Goal: Task Accomplishment & Management: Use online tool/utility

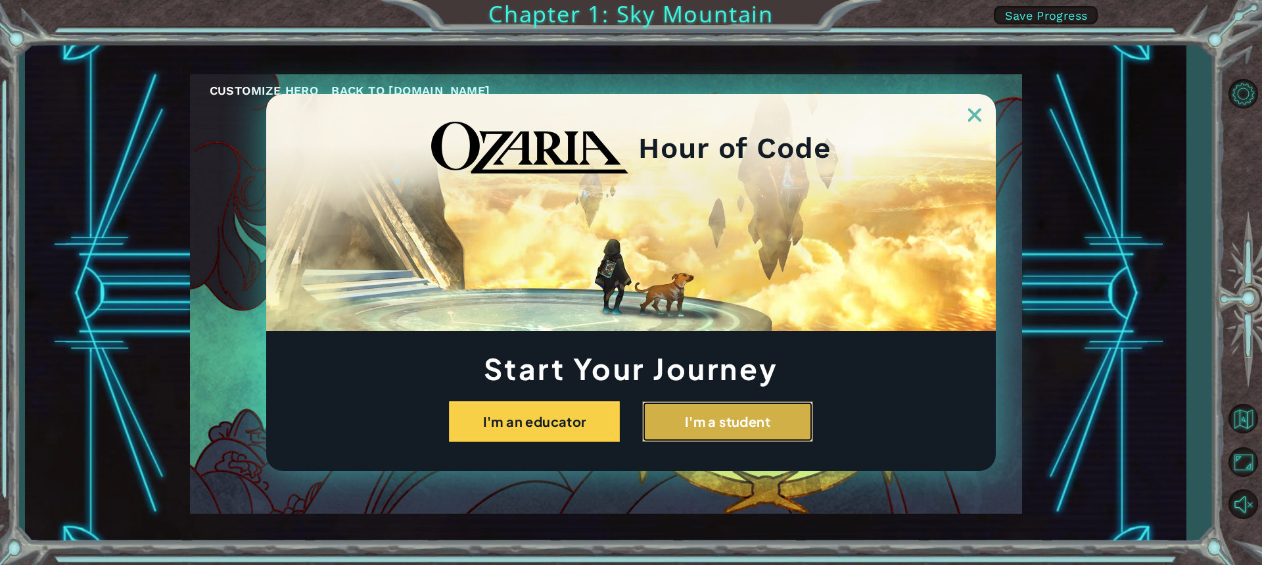
click at [682, 408] on button "I'm a student" at bounding box center [727, 421] width 171 height 41
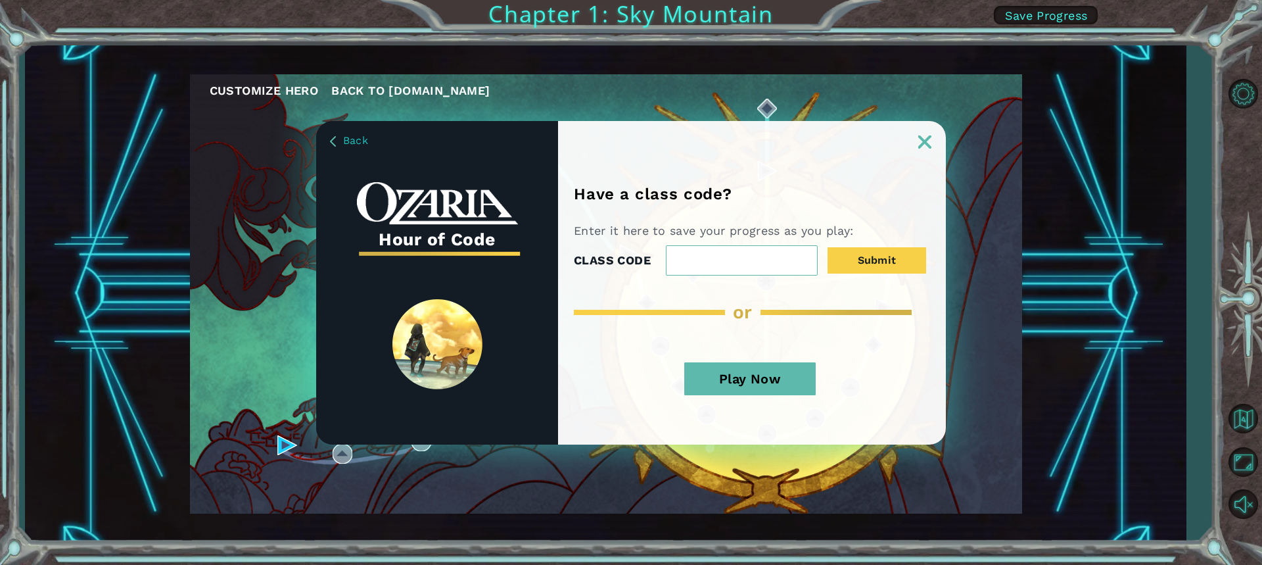
click at [776, 379] on button "Play Now" at bounding box center [750, 378] width 132 height 33
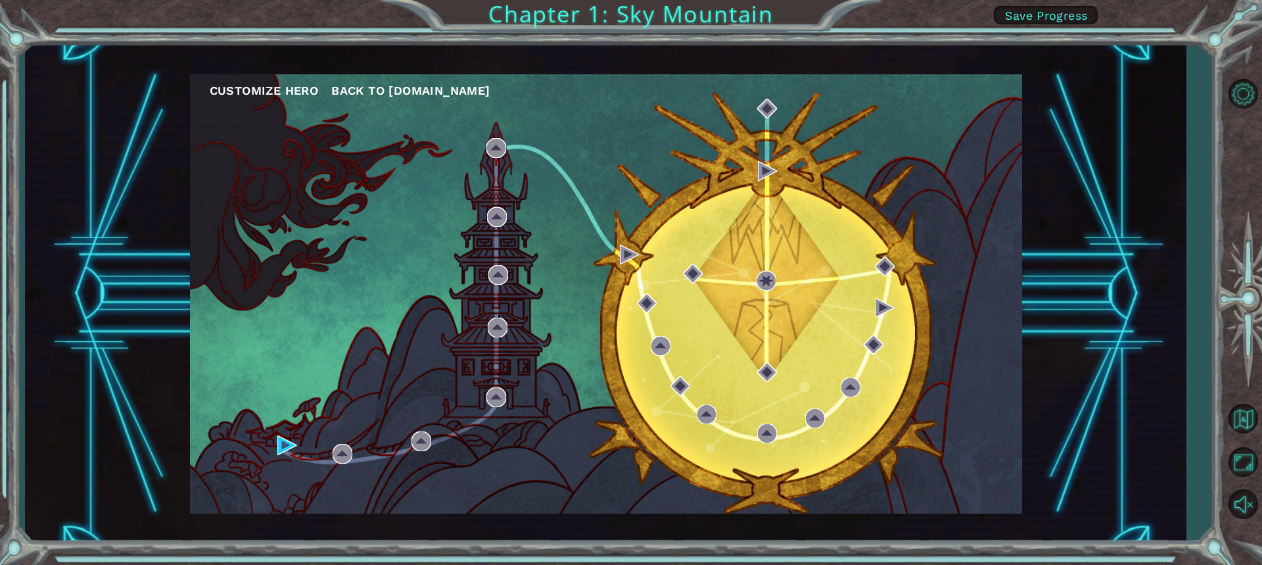
click at [628, 284] on div "Customize Hero Back to [DOMAIN_NAME]" at bounding box center [606, 293] width 832 height 439
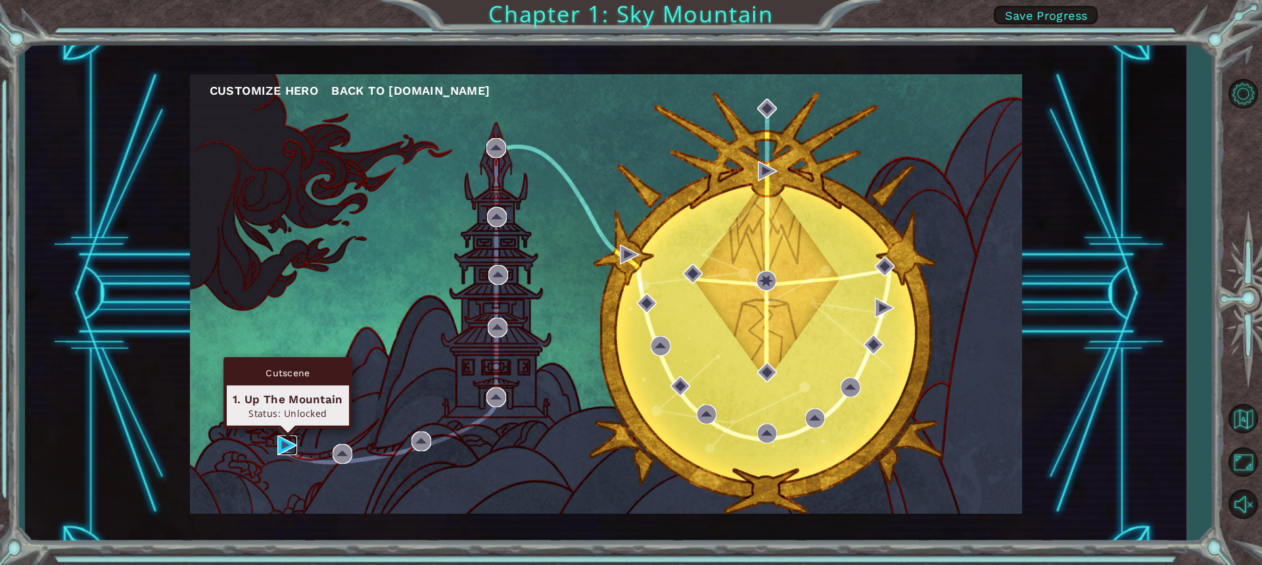
click at [288, 440] on img at bounding box center [287, 445] width 20 height 20
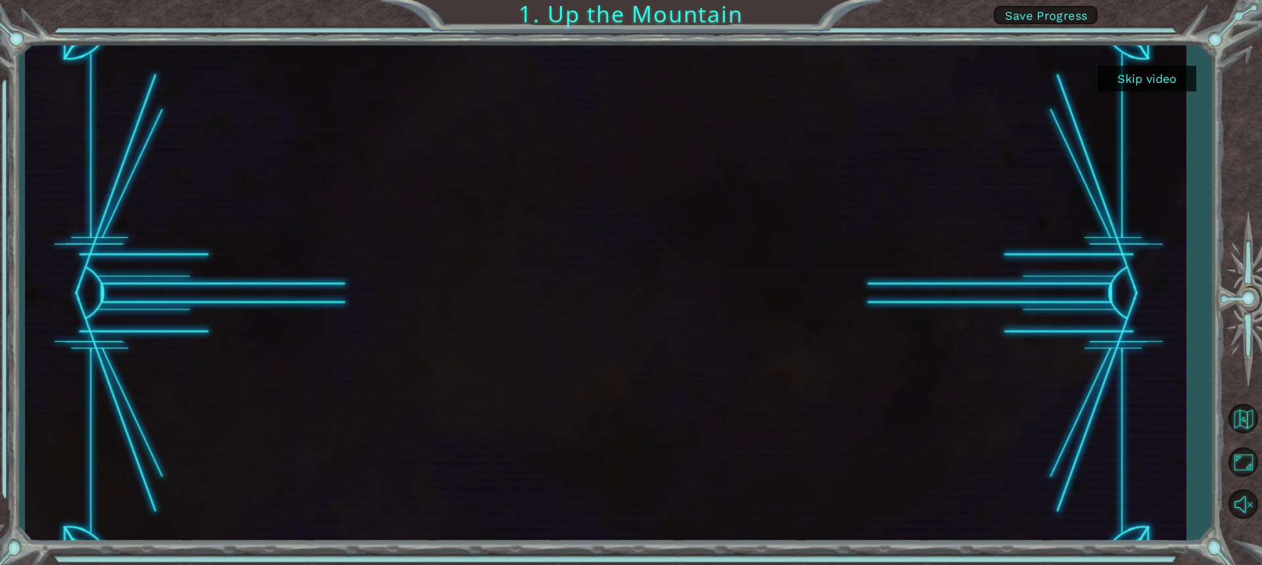
drag, startPoint x: 1168, startPoint y: 63, endPoint x: 1167, endPoint y: 78, distance: 15.1
click at [1167, 78] on div "Skip video" at bounding box center [605, 293] width 1161 height 497
click at [1167, 78] on button "Skip video" at bounding box center [1147, 79] width 99 height 26
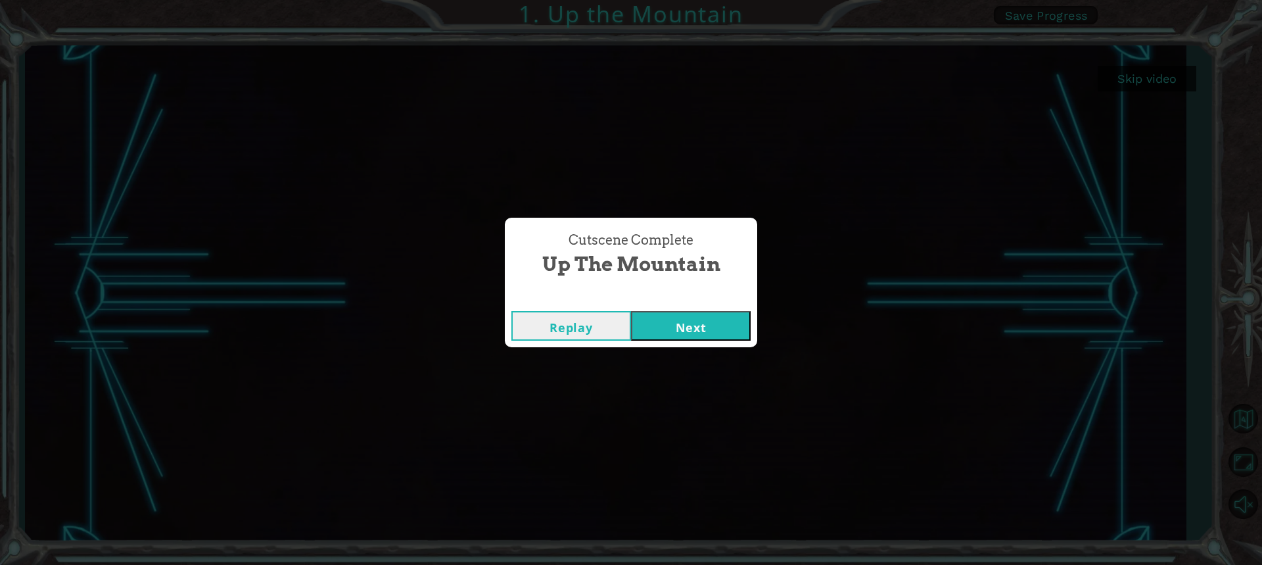
click at [732, 318] on button "Next" at bounding box center [691, 326] width 120 height 30
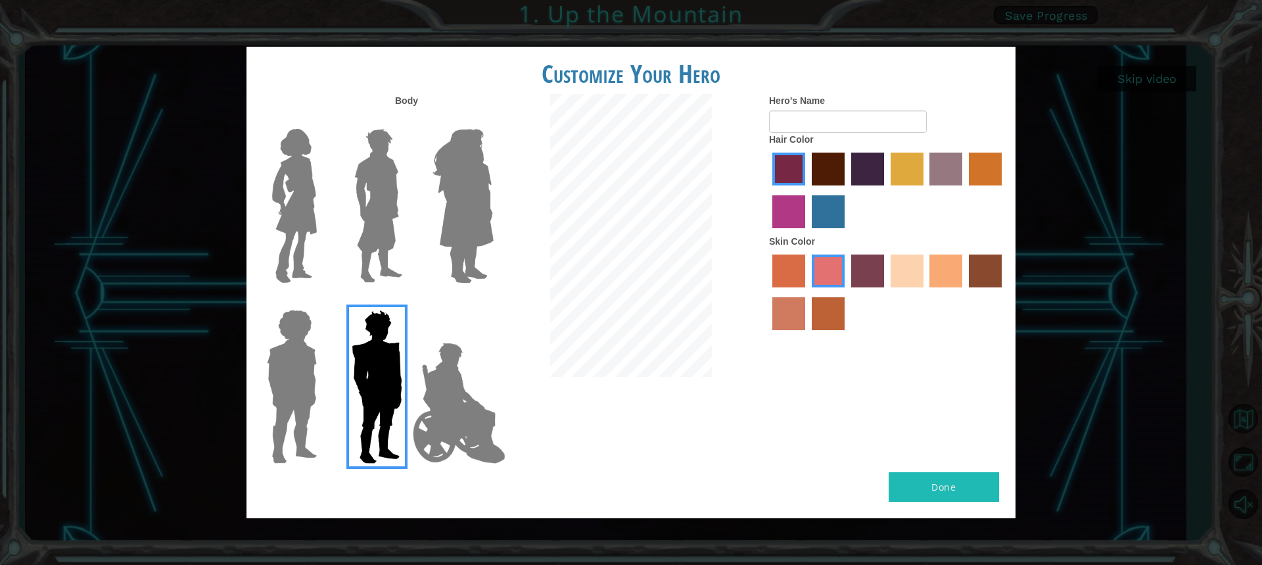
click at [903, 264] on label "sandy beach skin color" at bounding box center [907, 270] width 33 height 33
click at [886, 292] on input "sandy beach skin color" at bounding box center [886, 292] width 0 height 0
click at [823, 163] on label "maroon hair color" at bounding box center [828, 169] width 33 height 33
click at [807, 190] on input "maroon hair color" at bounding box center [807, 190] width 0 height 0
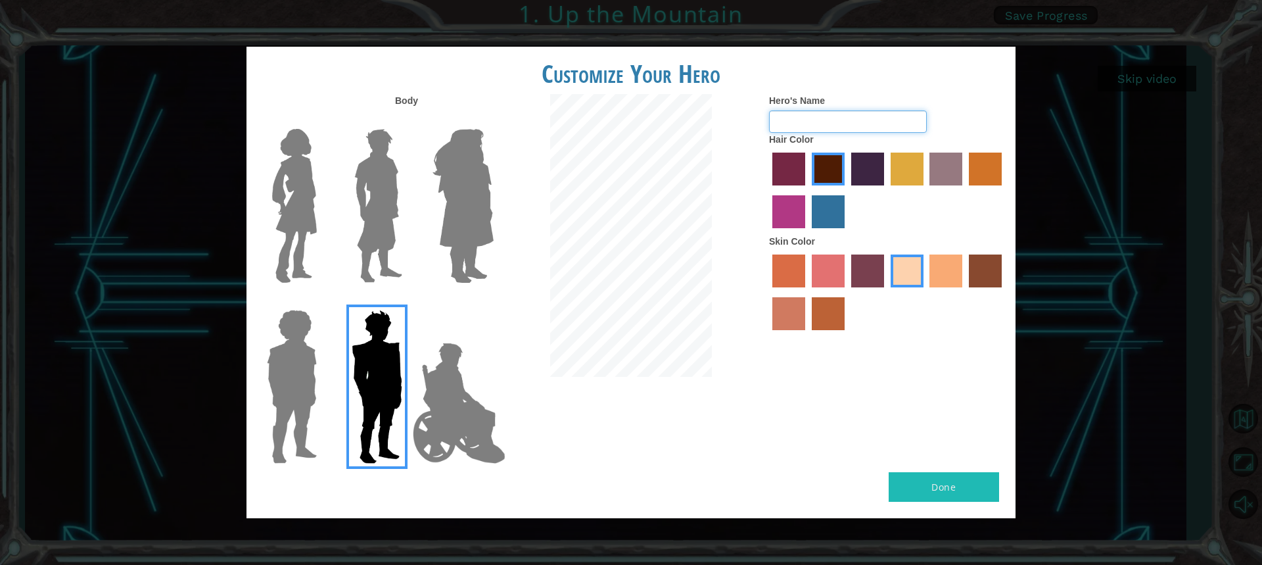
click at [826, 123] on input "Hero's Name" at bounding box center [848, 121] width 158 height 22
click at [818, 122] on input "rizzer [US_STATE] steal a brain" at bounding box center [848, 121] width 158 height 22
click at [860, 124] on input "[PERSON_NAME] steal a brain" at bounding box center [848, 121] width 158 height 22
type input "[PERSON_NAME] steal a brainrot"
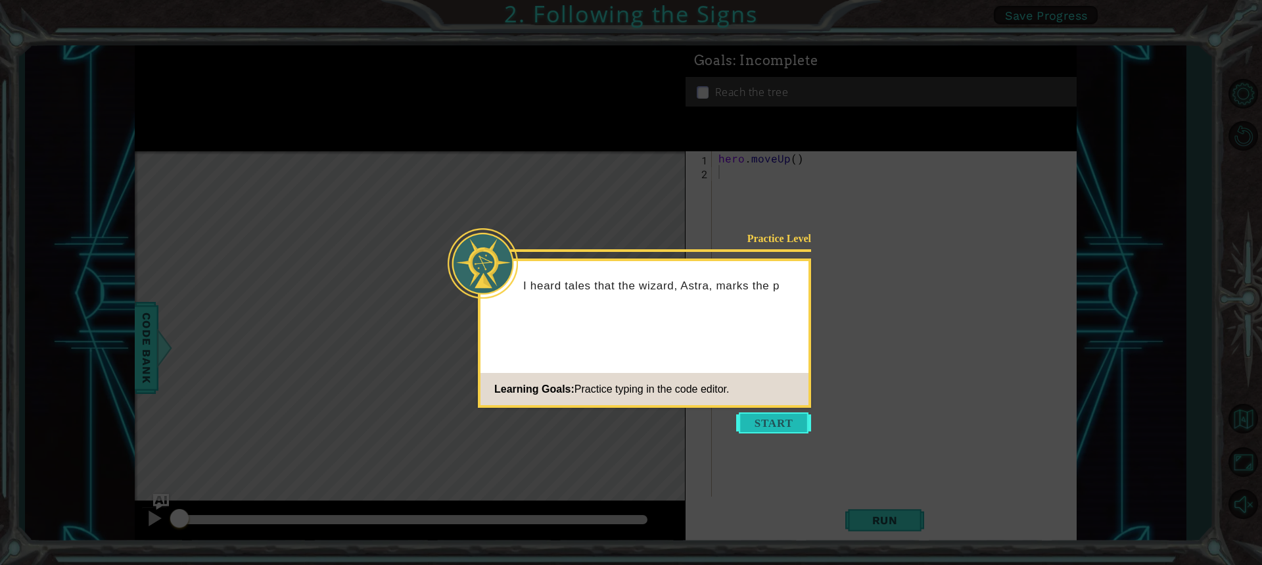
click at [782, 420] on button "Start" at bounding box center [773, 422] width 75 height 21
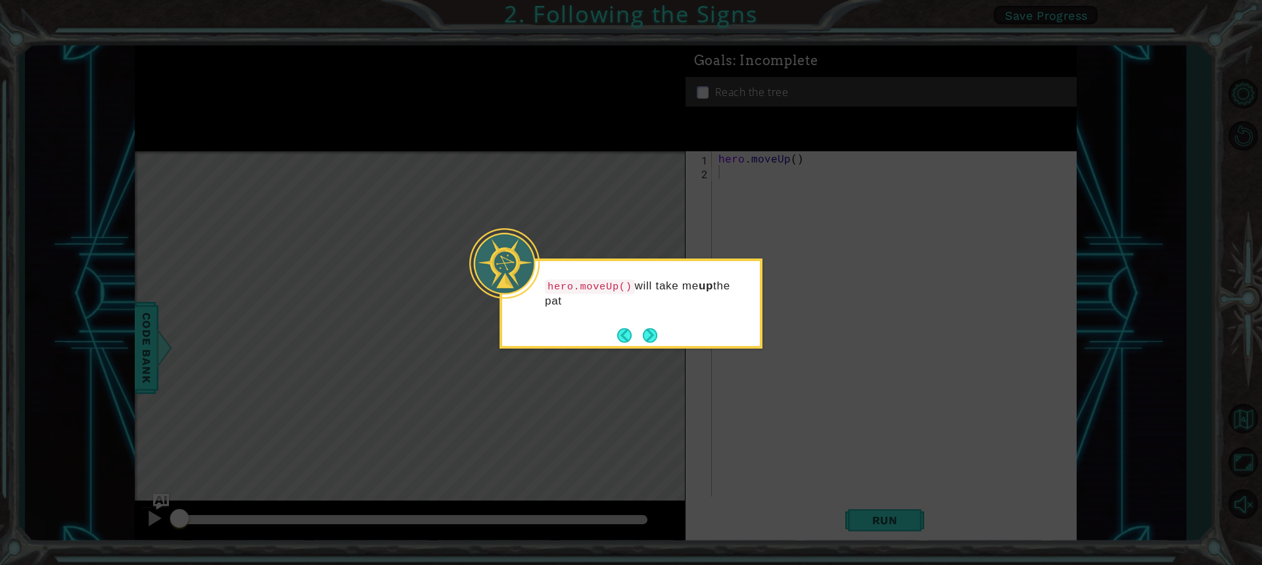
click at [781, 378] on icon at bounding box center [631, 282] width 1262 height 565
click at [649, 331] on button "Next" at bounding box center [650, 335] width 14 height 14
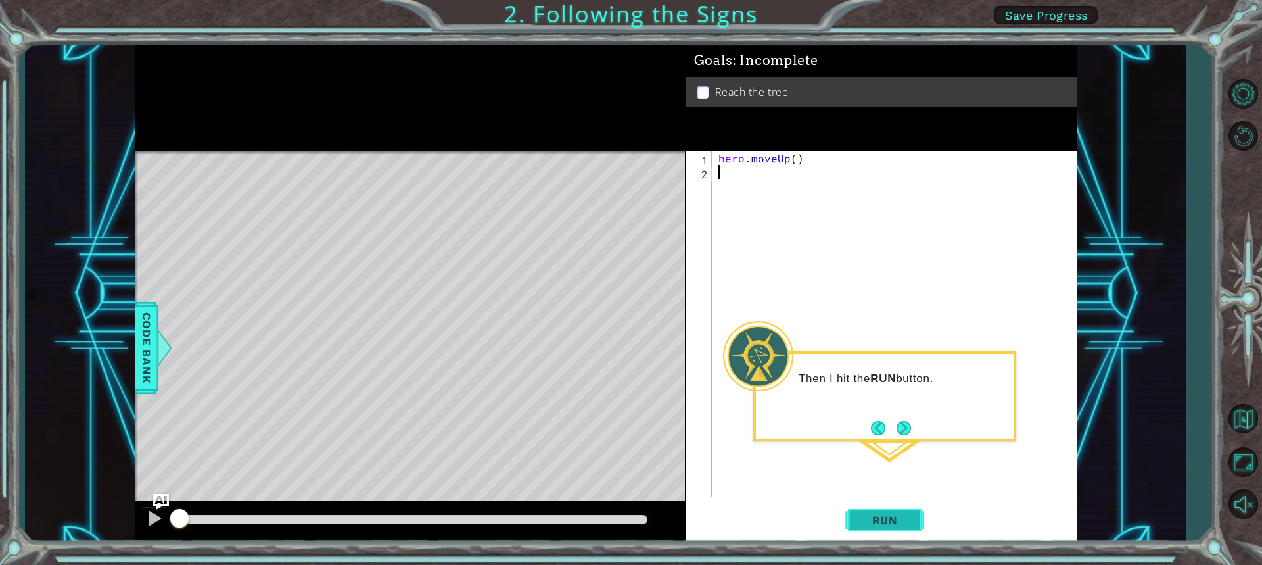
click at [873, 525] on span "Run" at bounding box center [885, 520] width 52 height 13
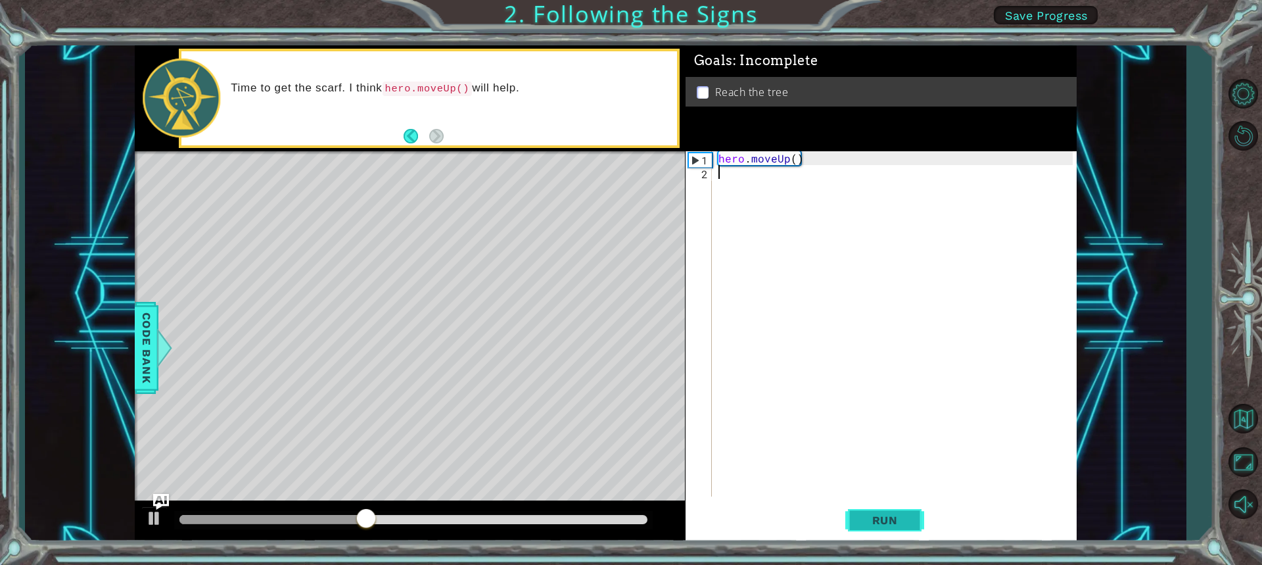
click at [890, 523] on span "Run" at bounding box center [885, 520] width 52 height 13
type textarea "h"
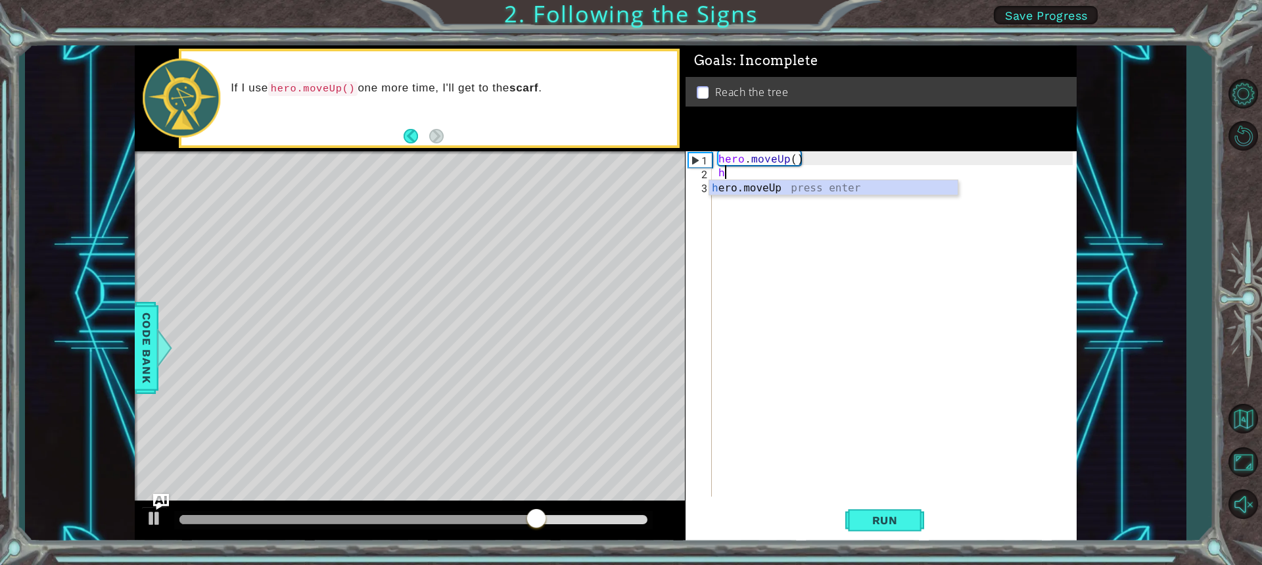
click at [742, 181] on div "h ero.moveUp press enter" at bounding box center [833, 203] width 249 height 47
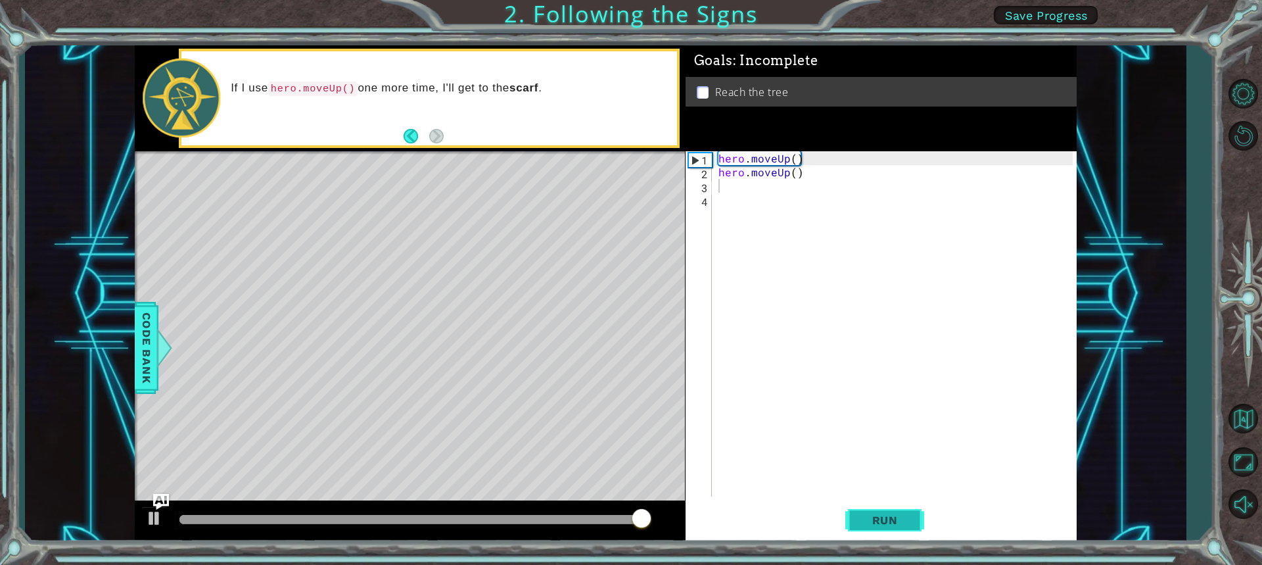
click at [907, 529] on button "Run" at bounding box center [885, 519] width 79 height 39
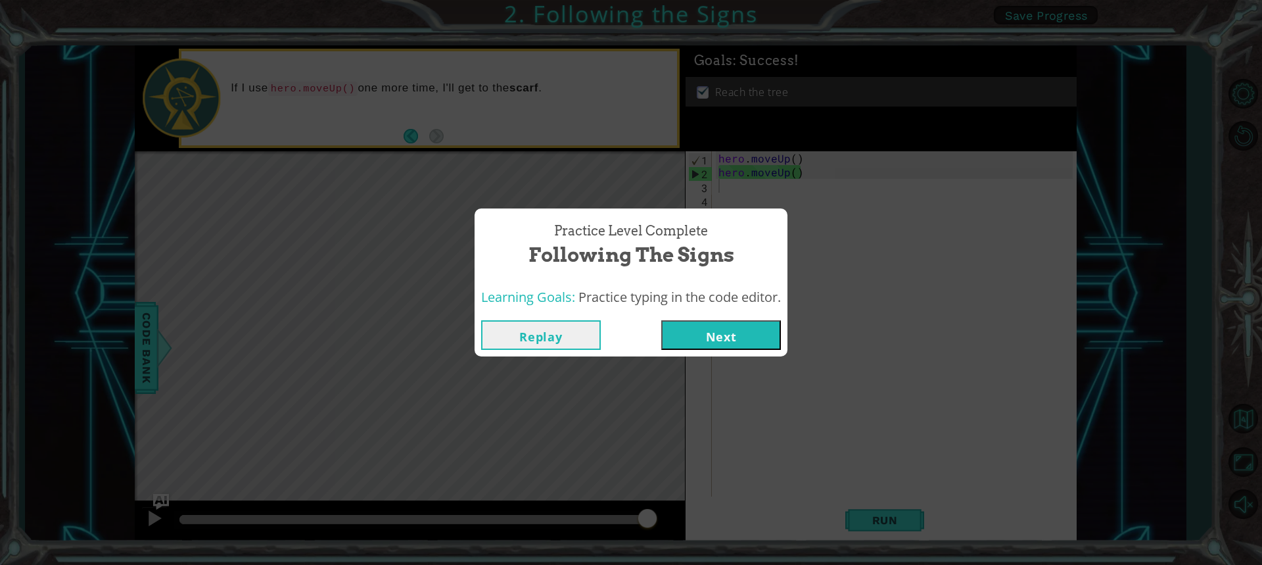
click at [767, 339] on button "Next" at bounding box center [721, 335] width 120 height 30
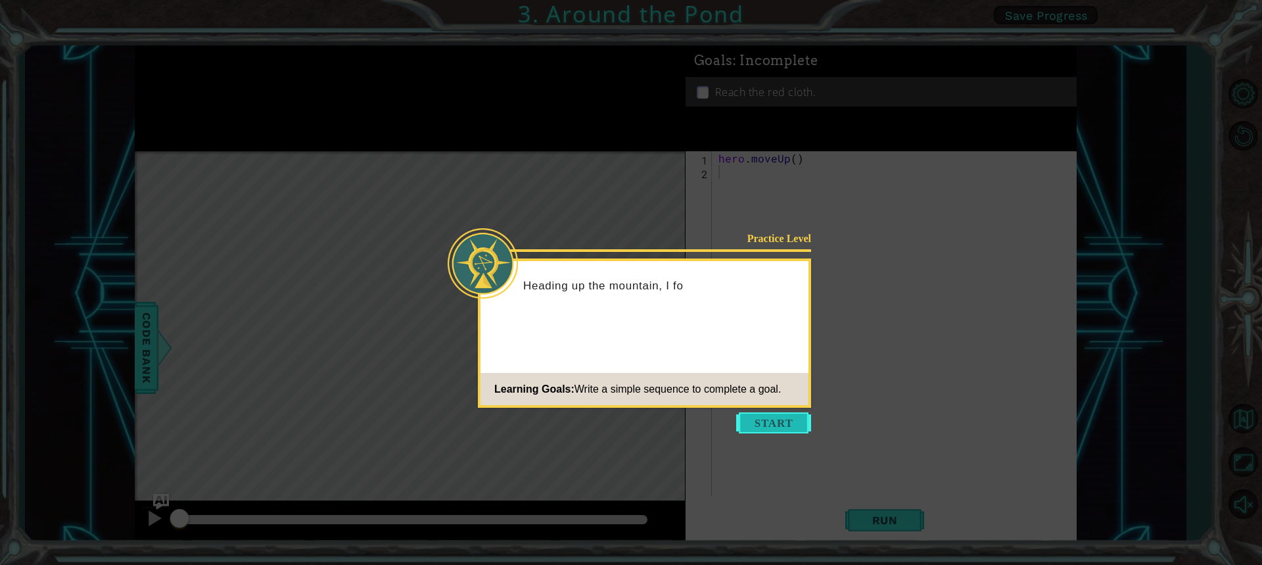
click at [794, 418] on button "Start" at bounding box center [773, 422] width 75 height 21
